Goal: Task Accomplishment & Management: Complete application form

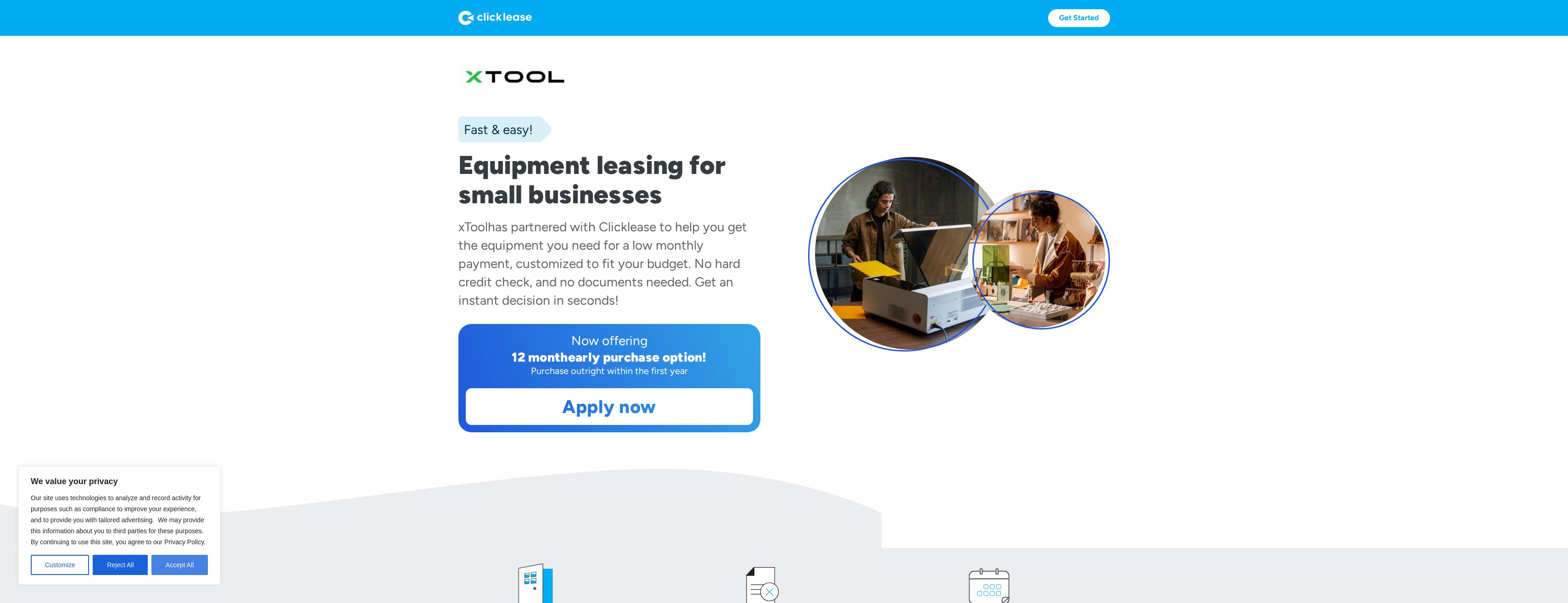
click at [169, 572] on button "Accept All" at bounding box center [180, 565] width 56 height 20
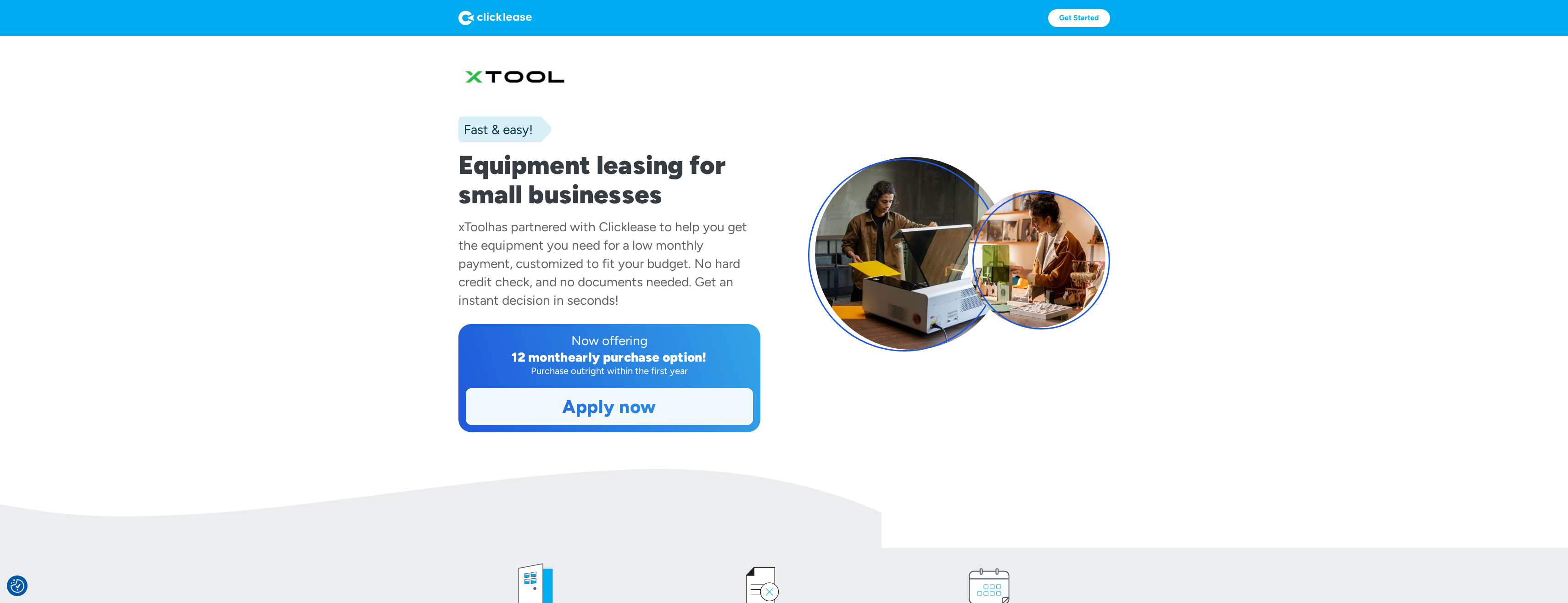
click at [588, 405] on link "Apply now" at bounding box center [609, 407] width 286 height 36
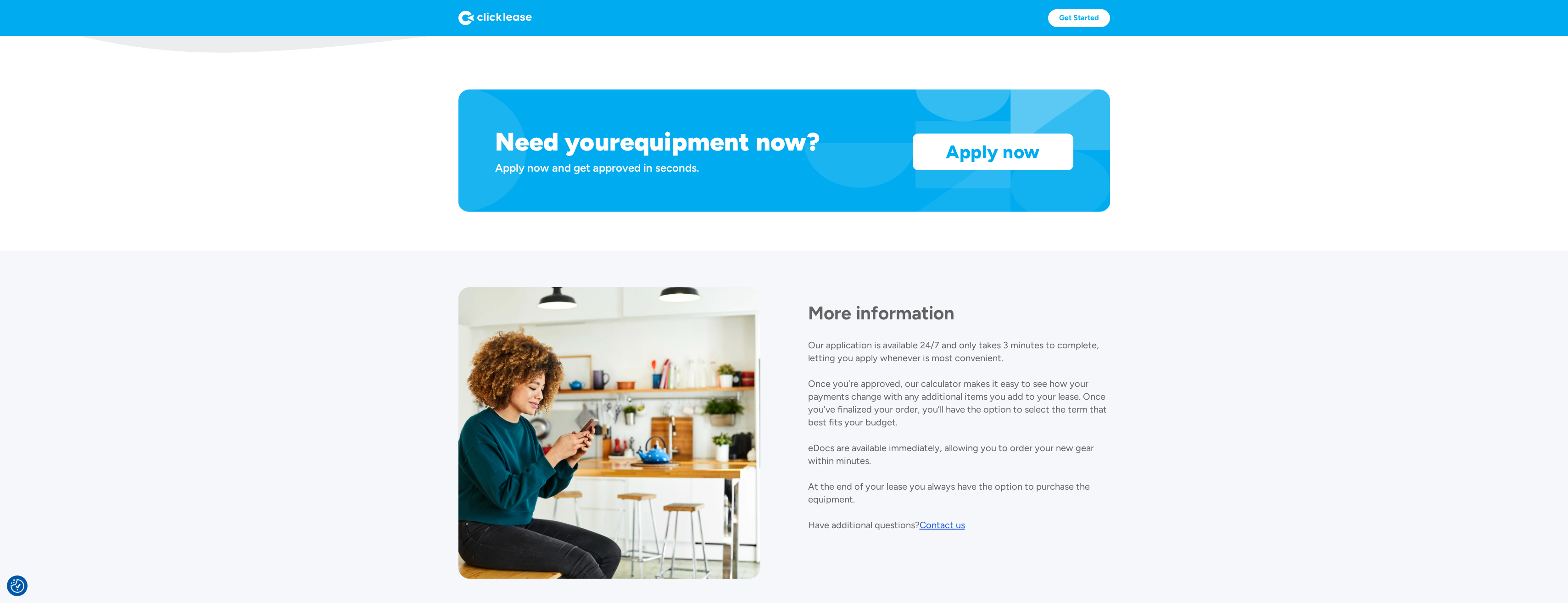
scroll to position [912, 0]
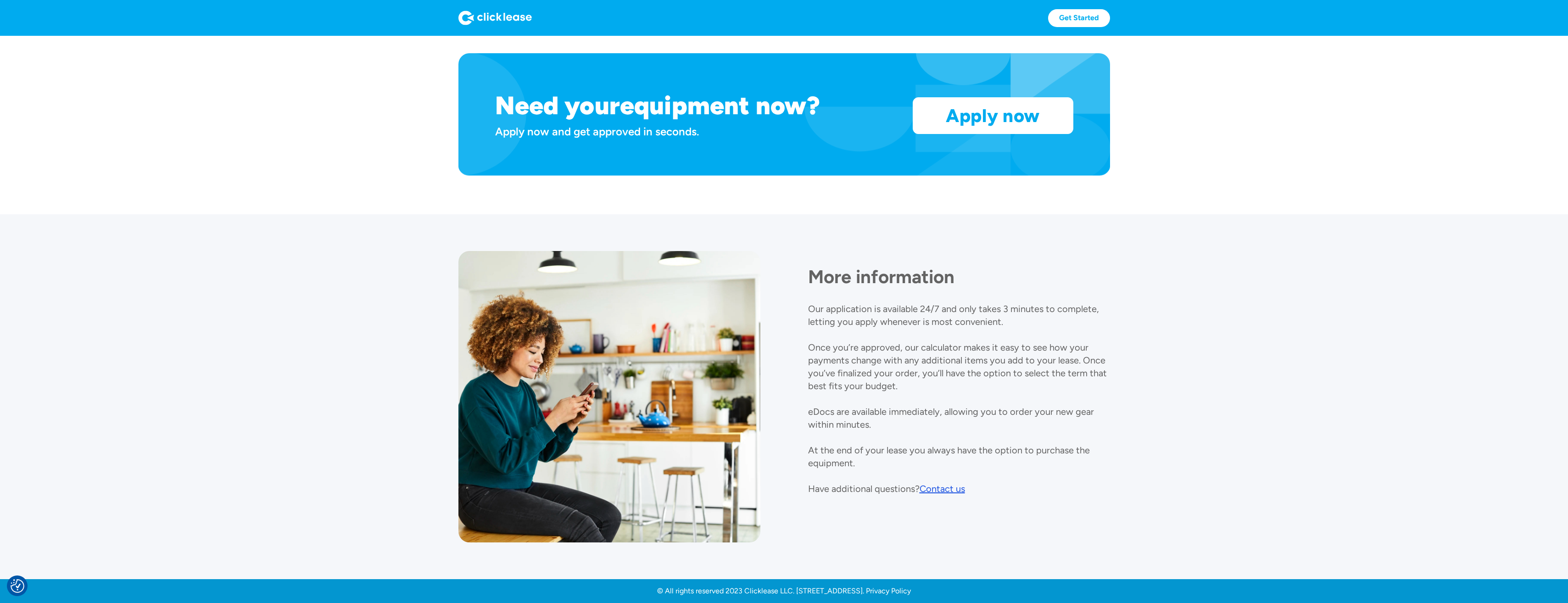
click at [944, 487] on div "Contact us" at bounding box center [942, 489] width 45 height 11
click at [1098, 375] on p "Our application is available 24/7 and only takes 3 minutes to complete, letting…" at bounding box center [957, 399] width 299 height 191
drag, startPoint x: 1098, startPoint y: 375, endPoint x: 1201, endPoint y: 391, distance: 104.2
click at [1201, 391] on section "More information Our application is available 24/7 and only takes 3 minutes to …" at bounding box center [784, 397] width 1568 height 365
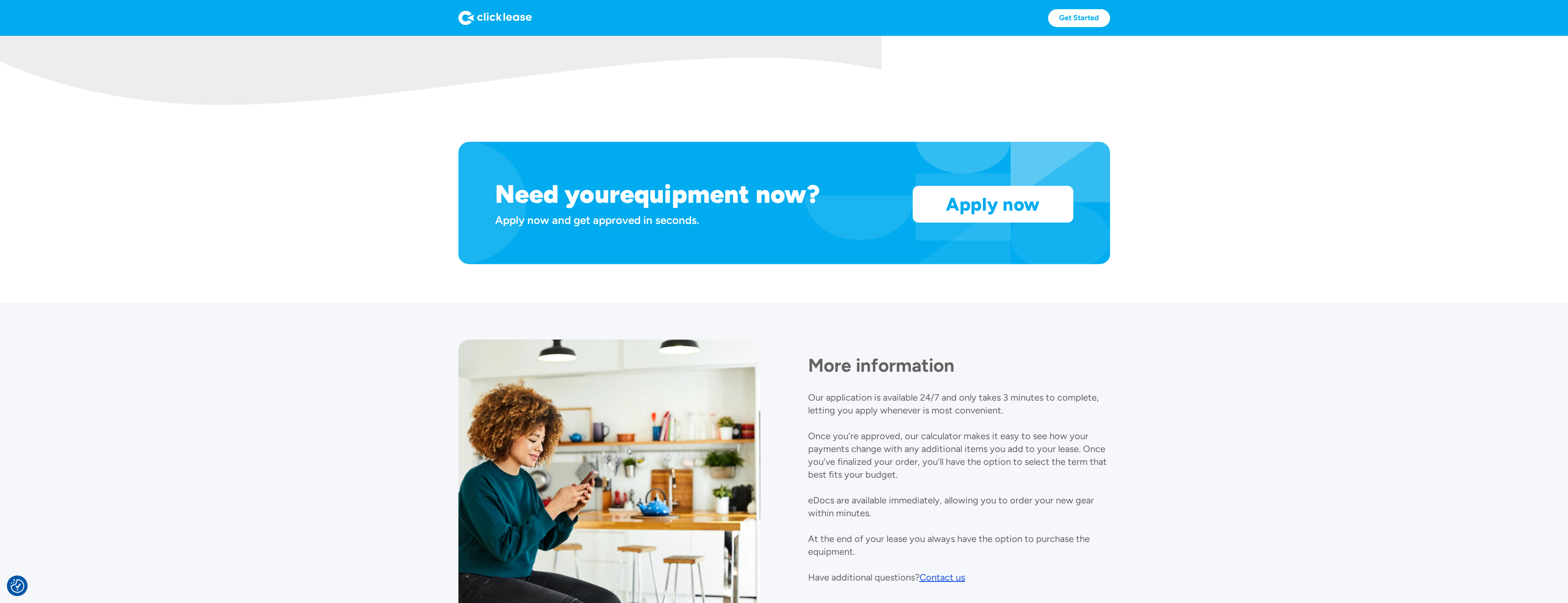
scroll to position [820, 0]
